Goal: Check status: Check status

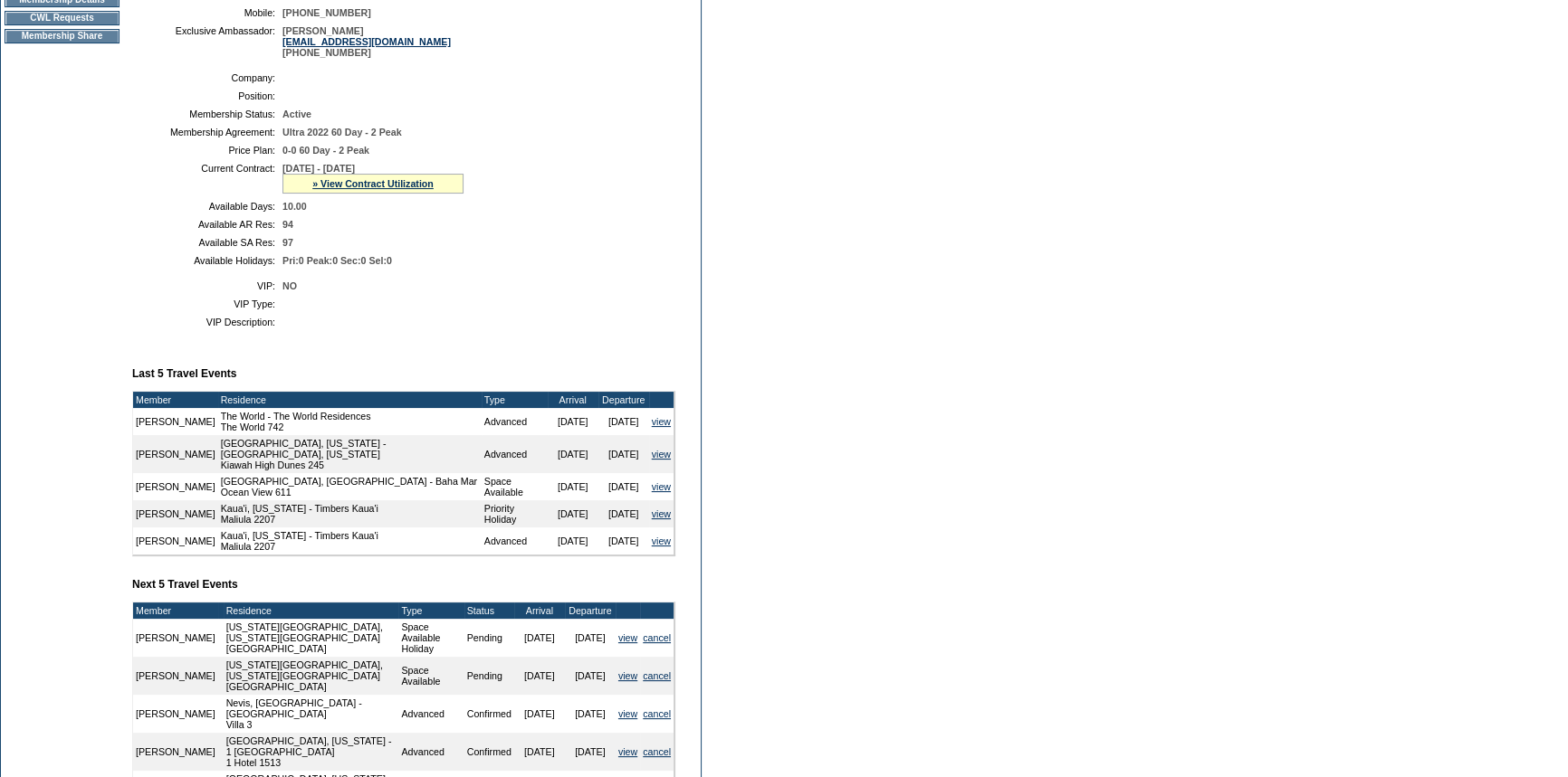
scroll to position [328, 0]
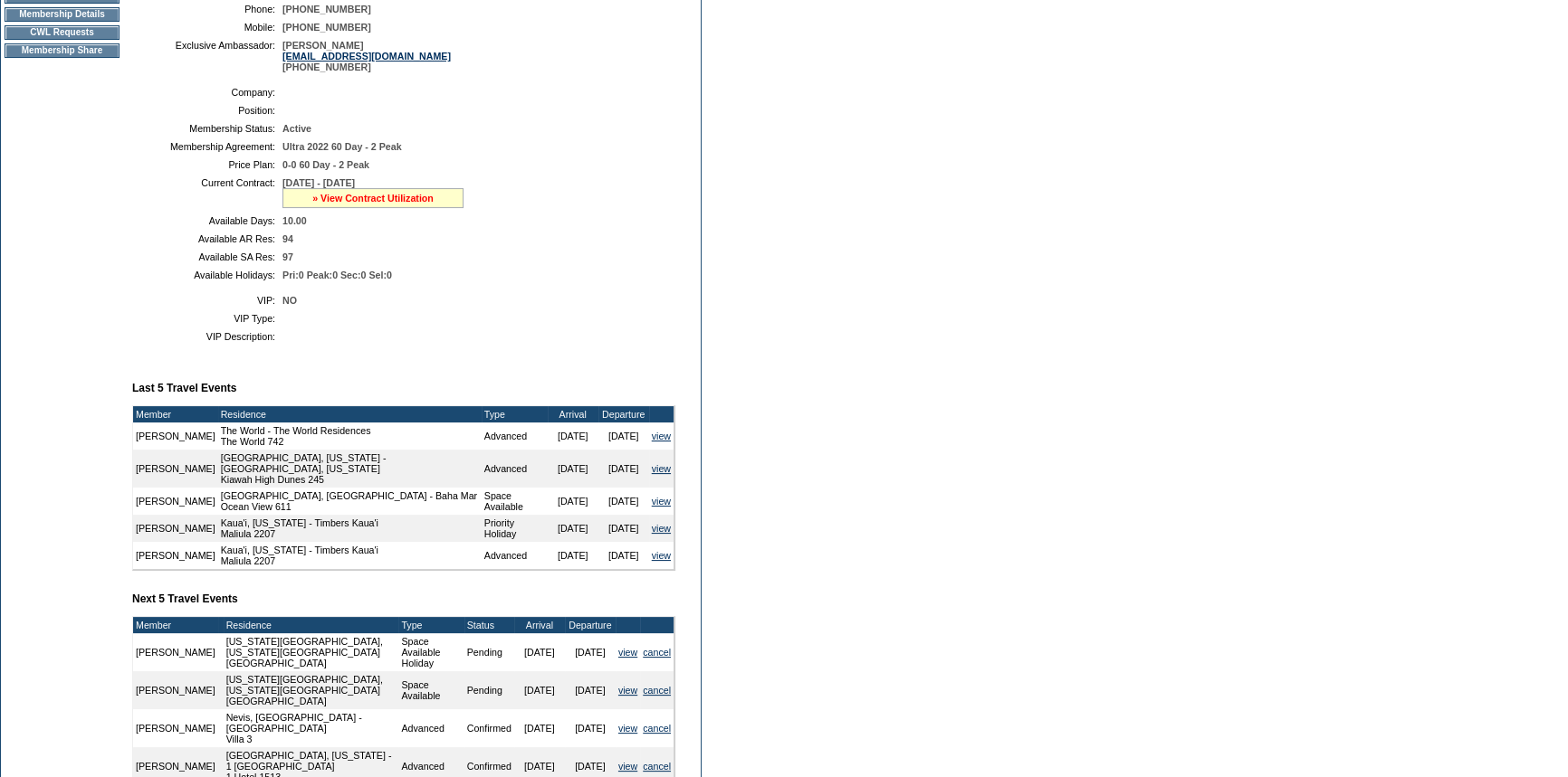
click at [369, 199] on link "» View Contract Utilization" at bounding box center [373, 198] width 121 height 11
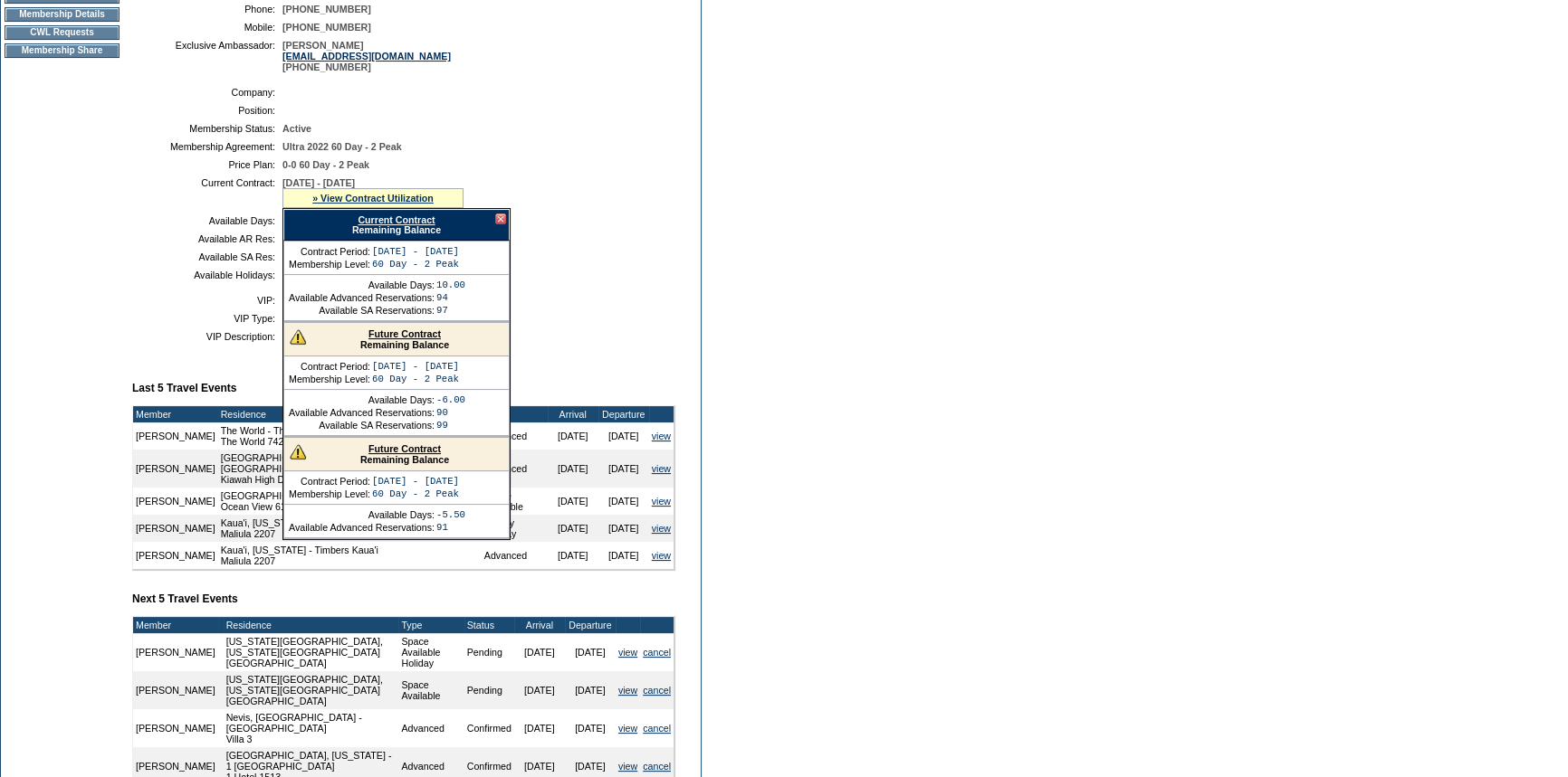
click at [389, 224] on link "Current Contract" at bounding box center [396, 219] width 77 height 11
click at [503, 225] on div at bounding box center [500, 218] width 11 height 11
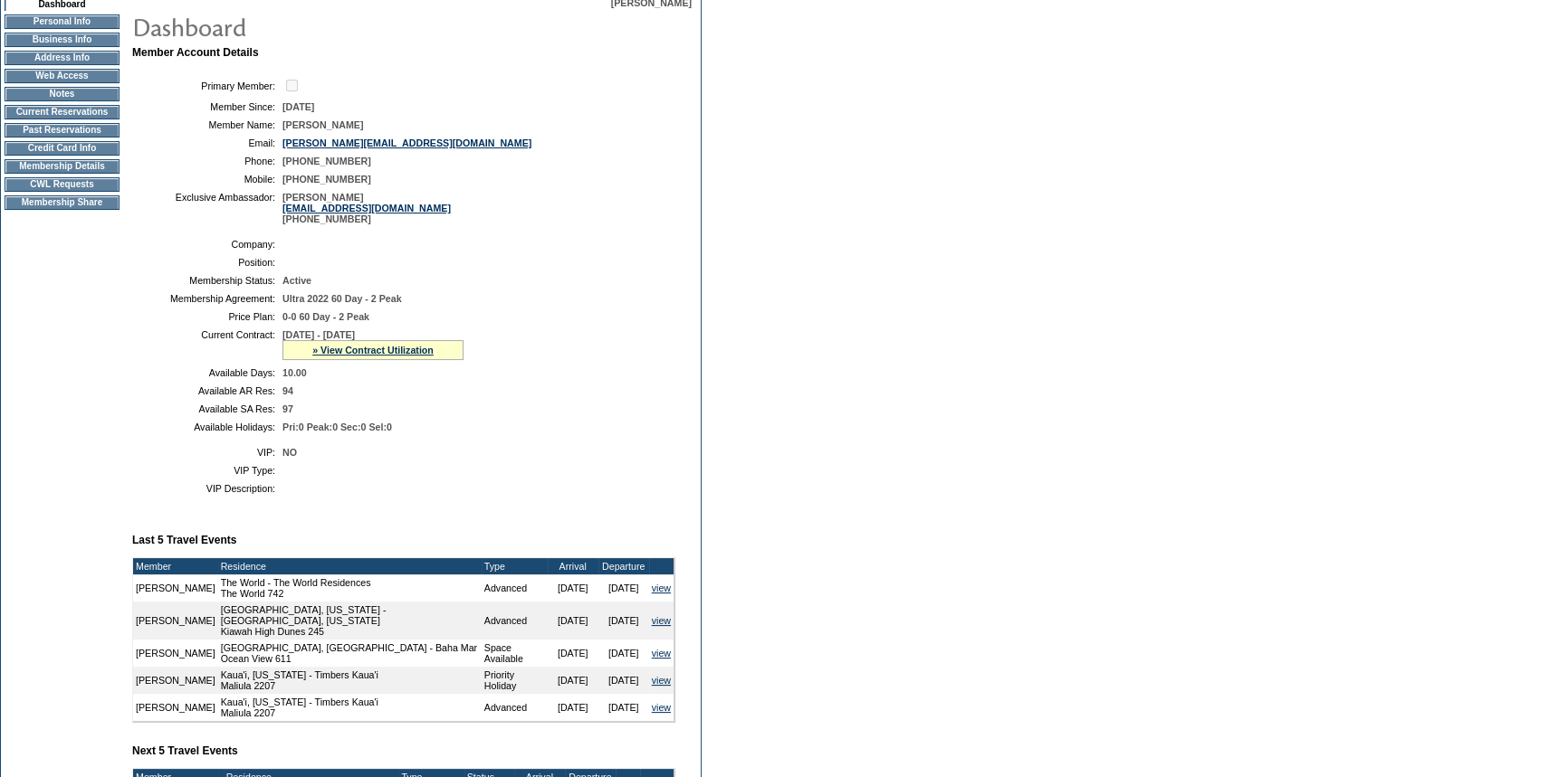
scroll to position [0, 0]
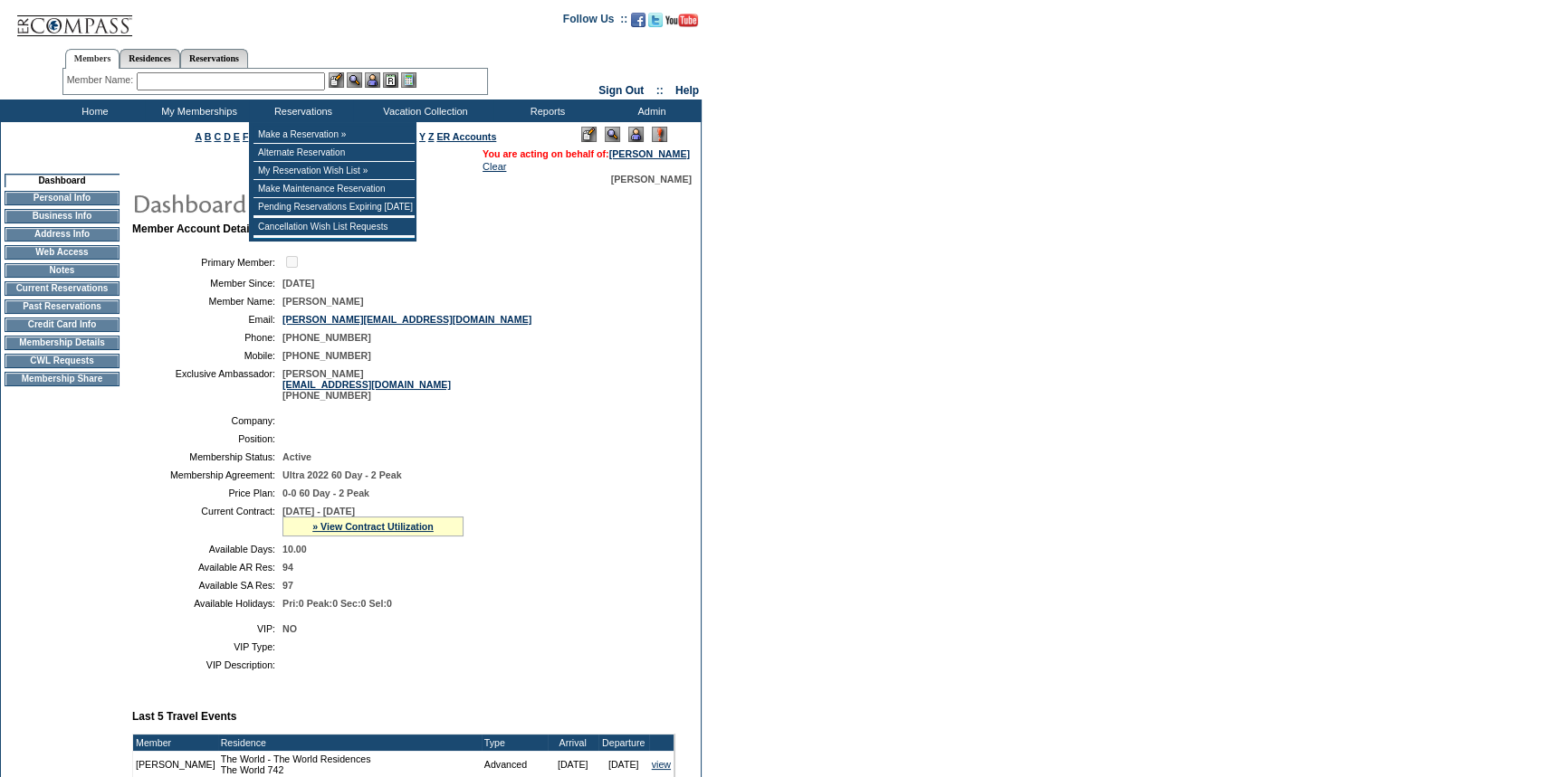
click at [295, 82] on input "text" at bounding box center [231, 81] width 188 height 18
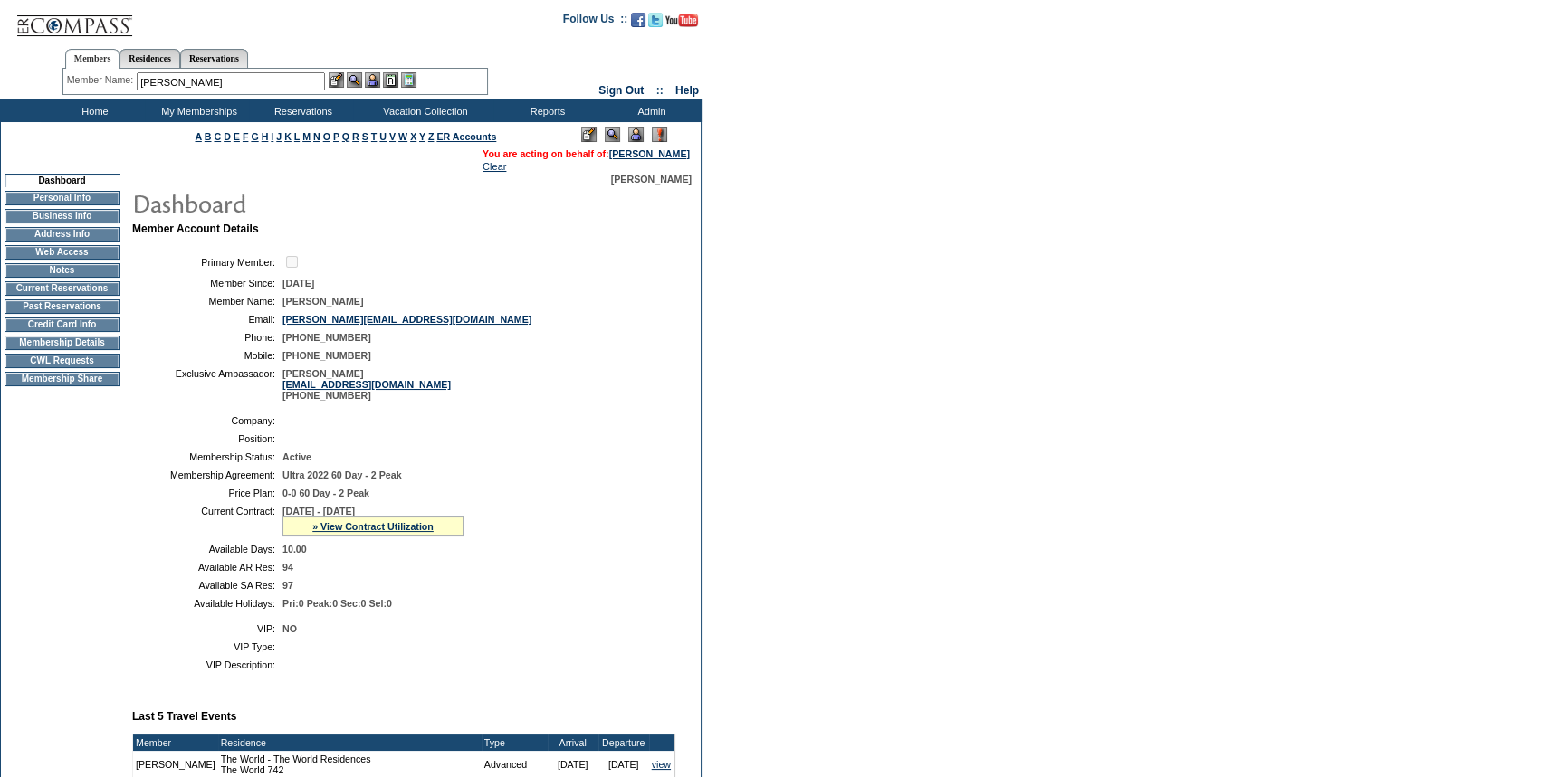
drag, startPoint x: 170, startPoint y: 81, endPoint x: 127, endPoint y: 78, distance: 43.1
click at [127, 78] on div "Member Name: [PERSON_NAME]" at bounding box center [275, 81] width 416 height 18
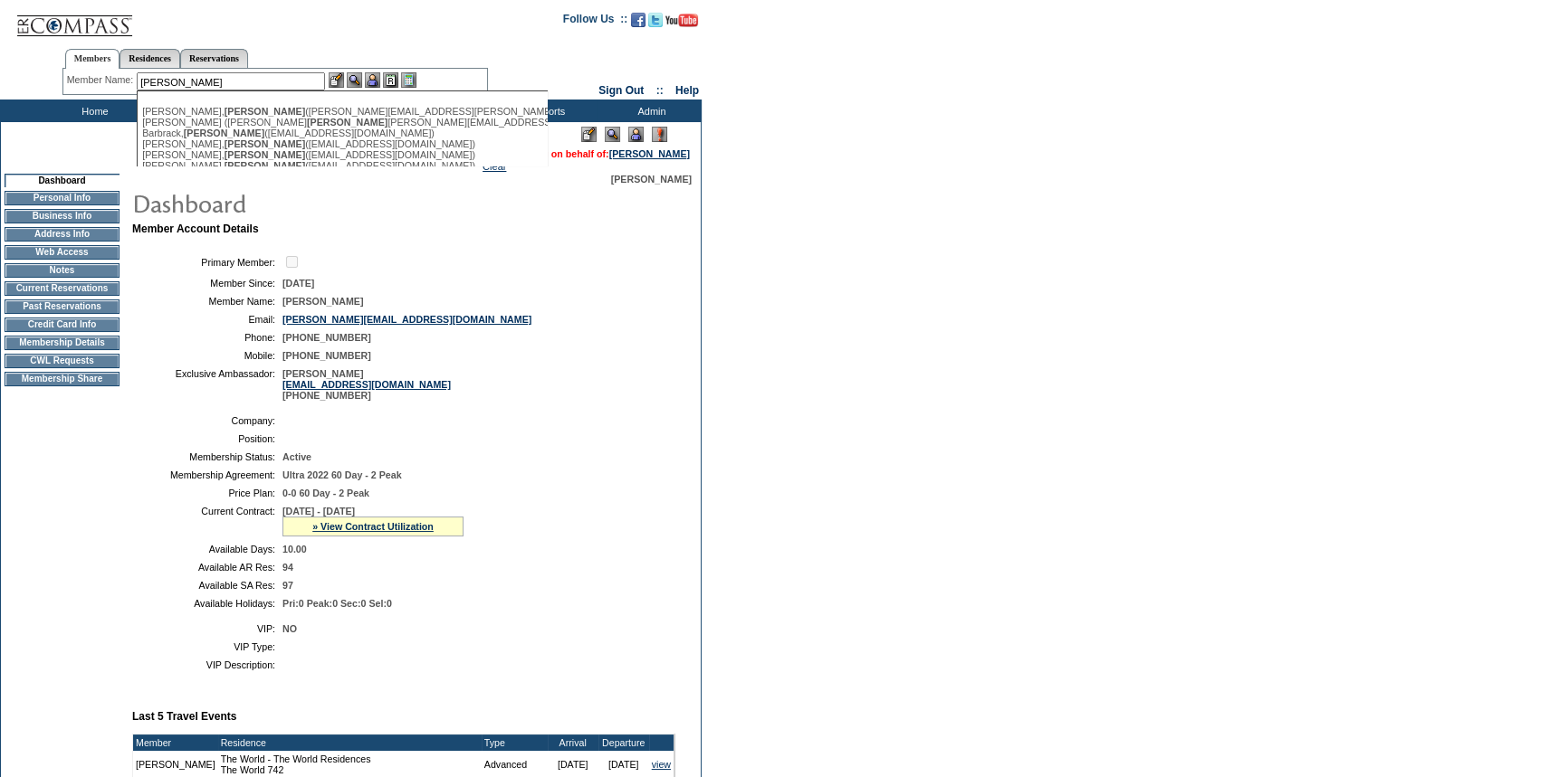
click at [174, 82] on input "[PERSON_NAME]" at bounding box center [231, 81] width 188 height 18
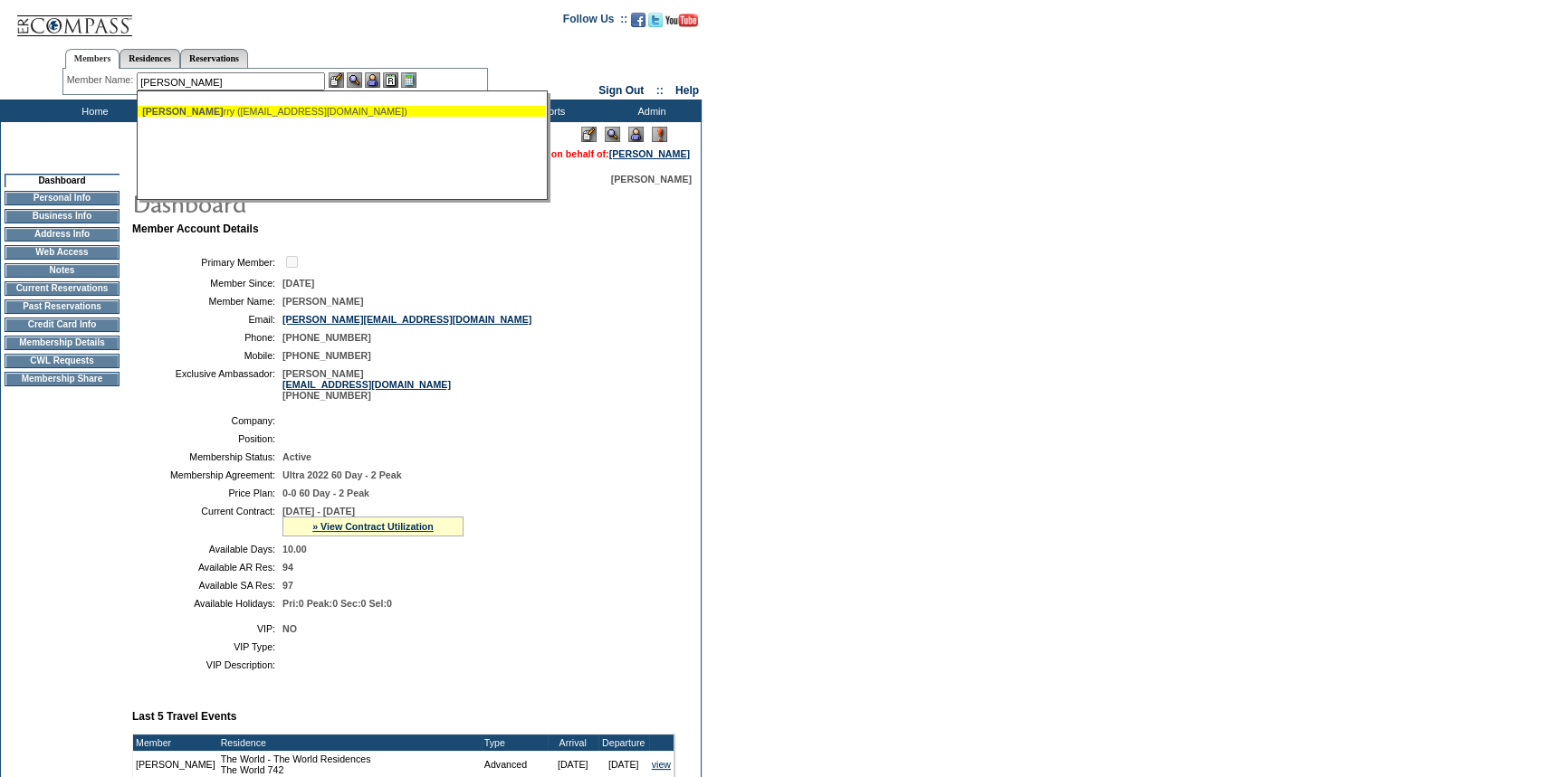
click at [206, 109] on div "[PERSON_NAME] rry ([EMAIL_ADDRESS][DOMAIN_NAME])" at bounding box center [341, 110] width 399 height 11
type input "[PERSON_NAME] ([EMAIL_ADDRESS][DOMAIN_NAME])"
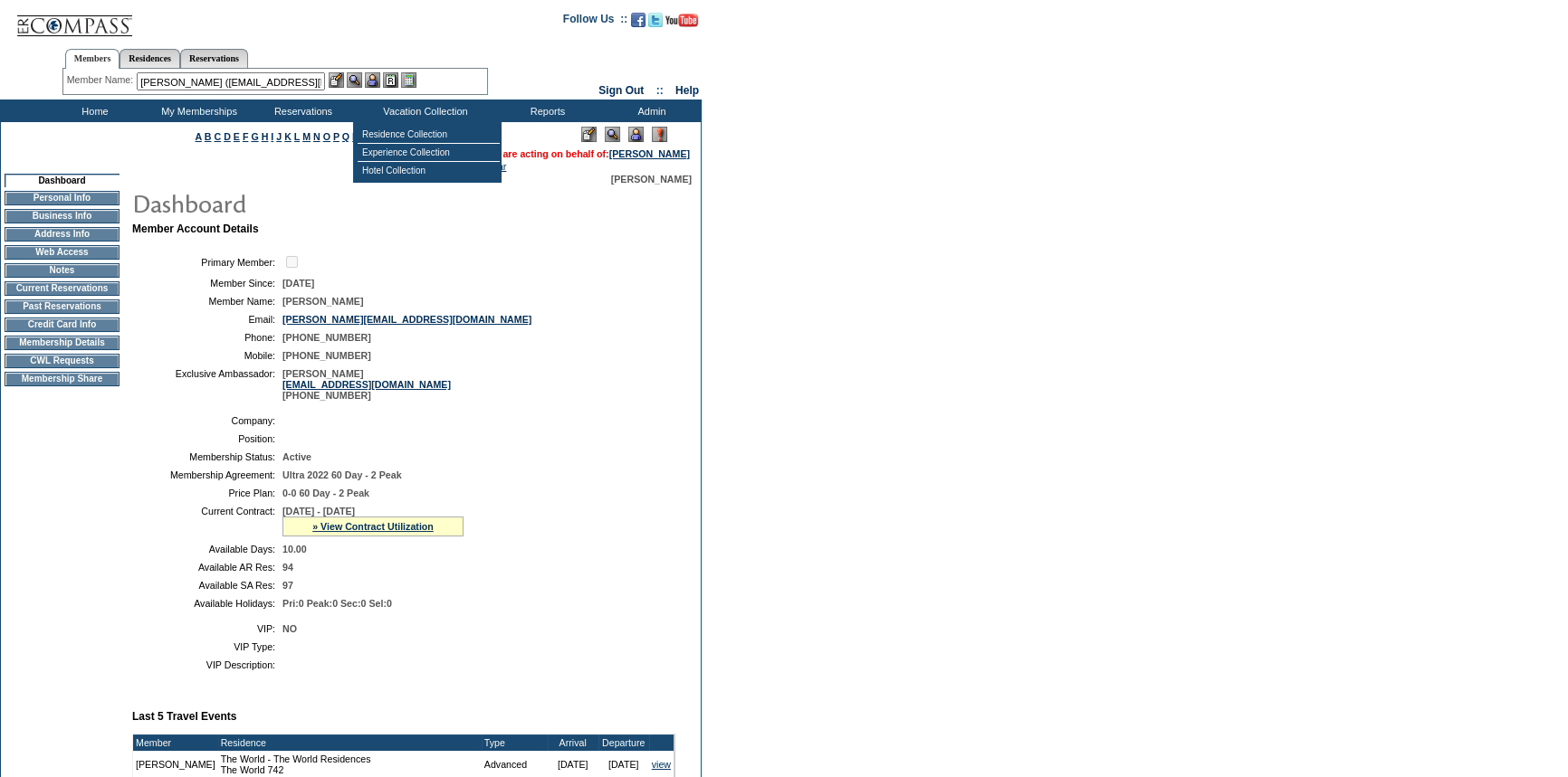
click at [377, 73] on img at bounding box center [373, 80] width 15 height 15
click at [360, 76] on img at bounding box center [355, 80] width 15 height 15
